Goal: Transaction & Acquisition: Purchase product/service

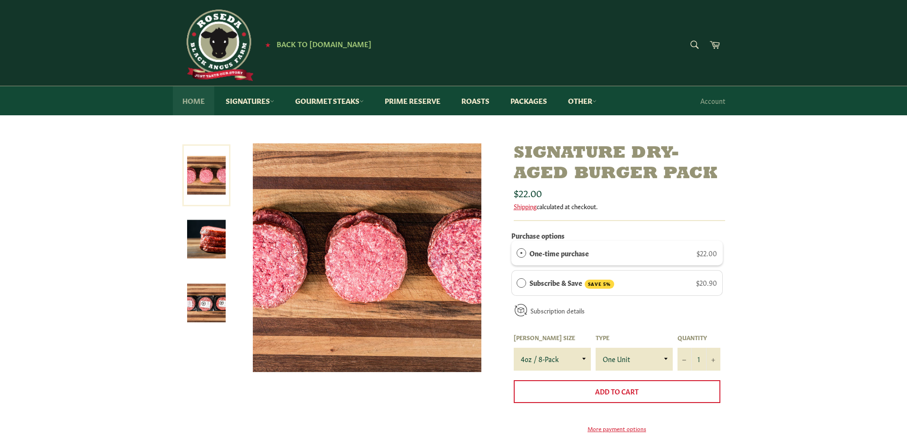
click at [202, 101] on link "Home" at bounding box center [193, 100] width 41 height 29
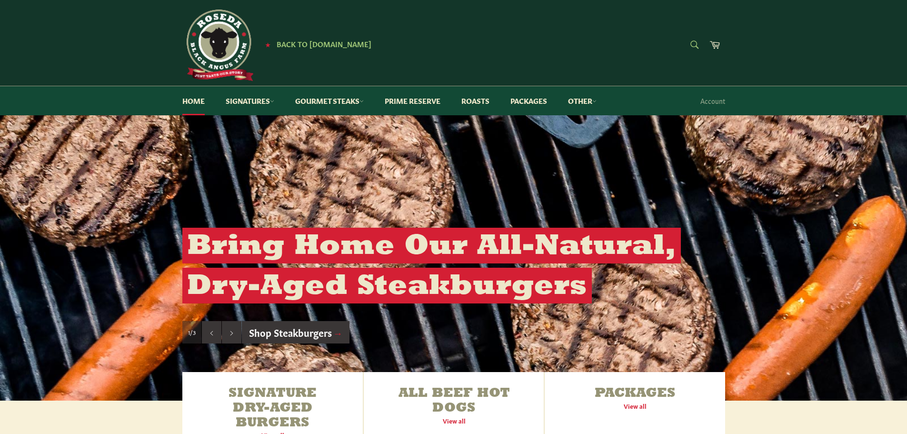
click at [688, 45] on form "Search Search" at bounding box center [694, 45] width 21 height 21
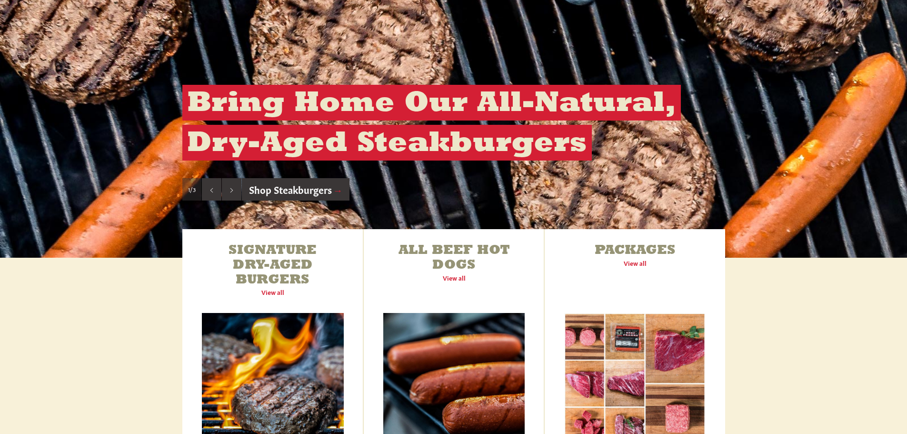
scroll to position [191, 0]
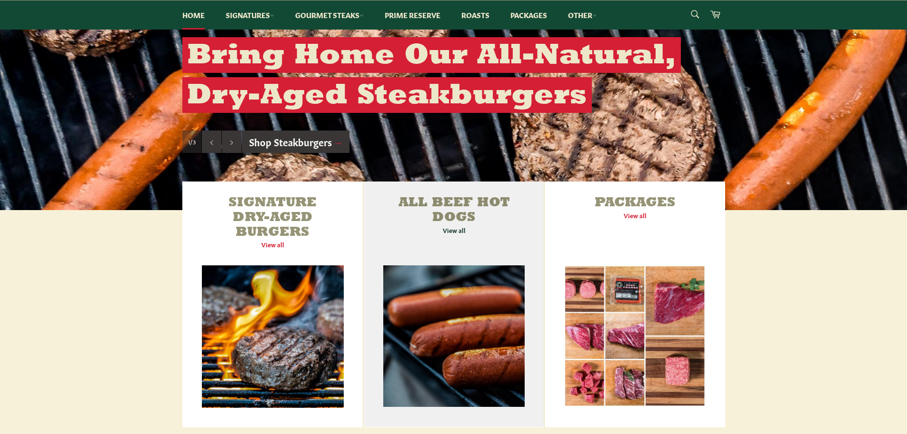
click at [472, 210] on link "All Beef Hot Dogs View all" at bounding box center [454, 304] width 180 height 246
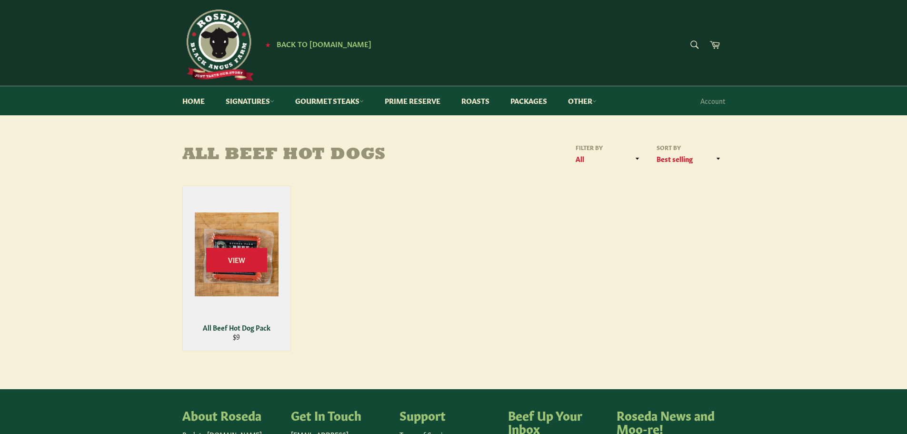
click at [250, 330] on div "All Beef Hot Dog Pack" at bounding box center [237, 327] width 96 height 9
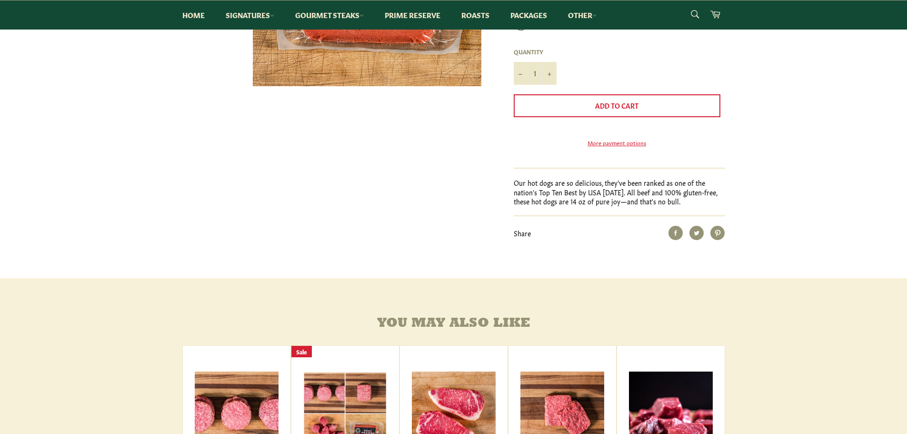
scroll to position [95, 0]
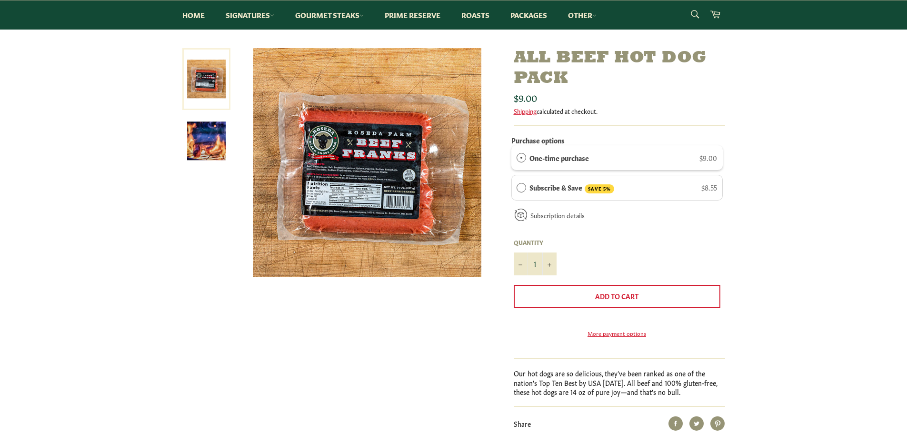
click at [359, 227] on img at bounding box center [367, 162] width 229 height 229
